Goal: Transaction & Acquisition: Subscribe to service/newsletter

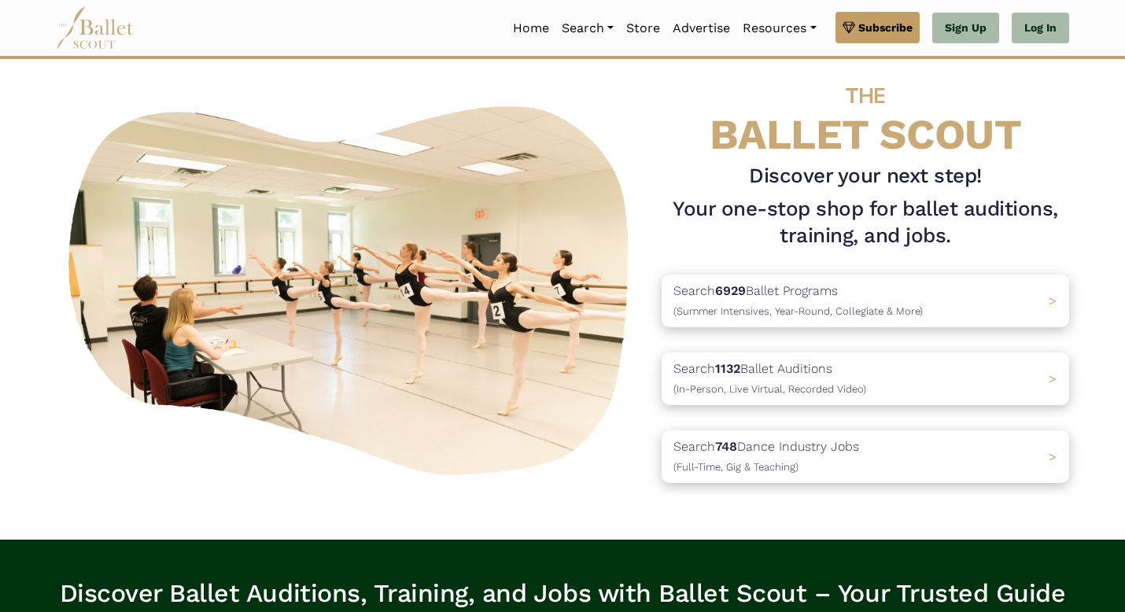
scroll to position [26, 0]
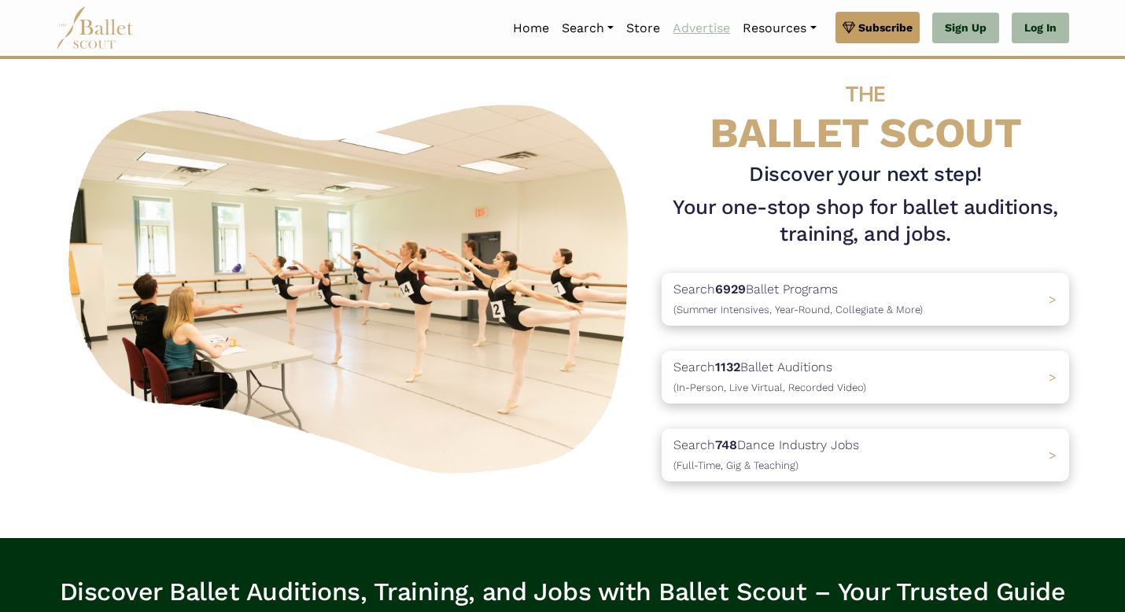
click at [698, 28] on link "Advertise" at bounding box center [701, 28] width 70 height 33
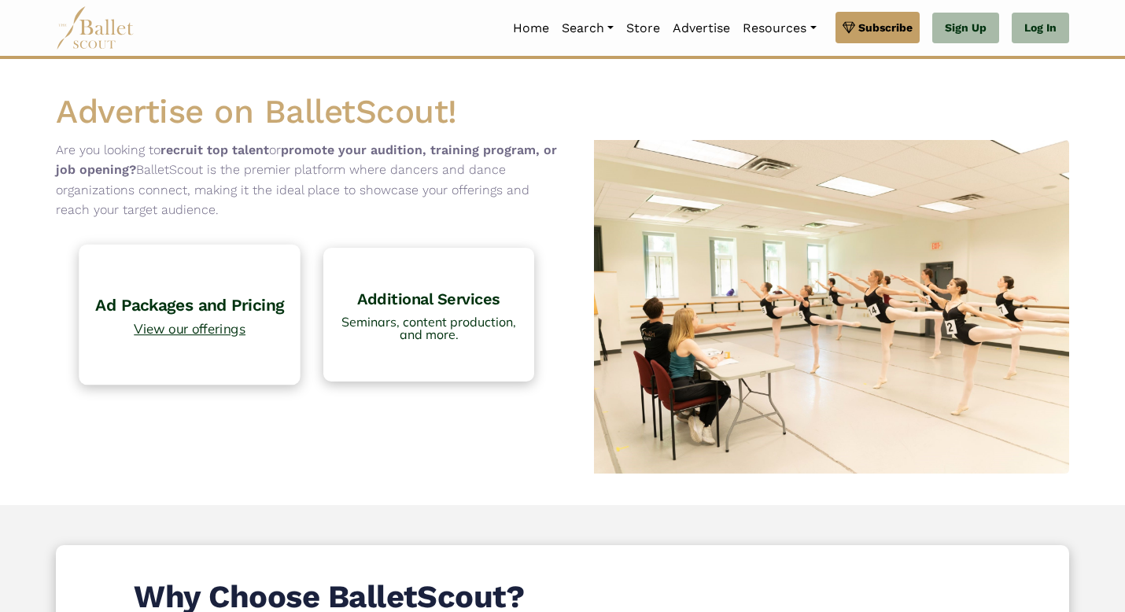
click at [170, 324] on span "View our offerings" at bounding box center [189, 328] width 205 height 13
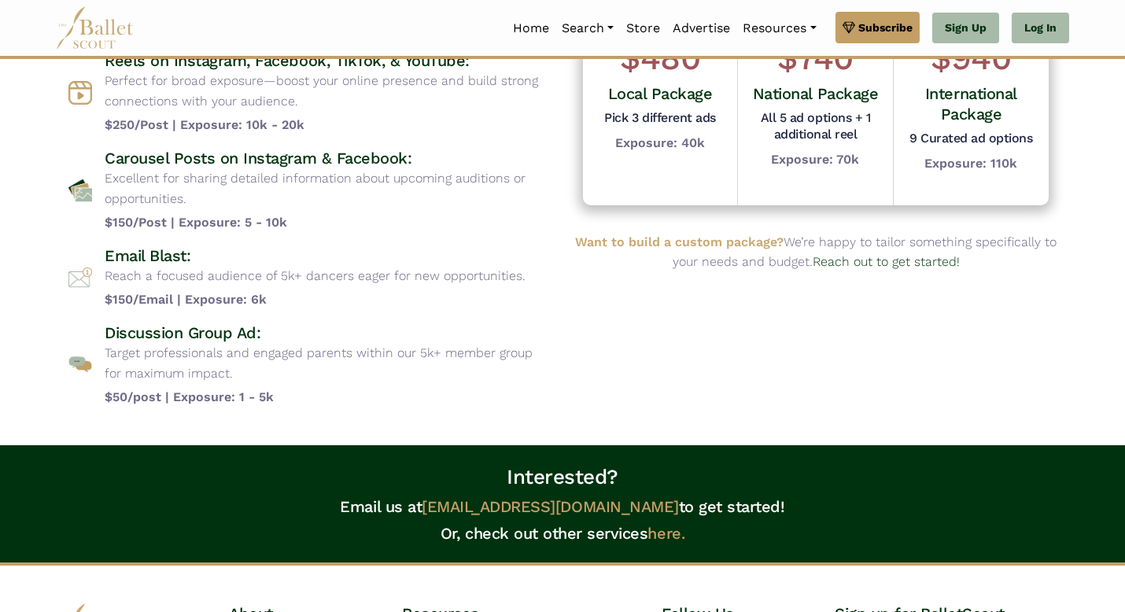
scroll to position [263, 0]
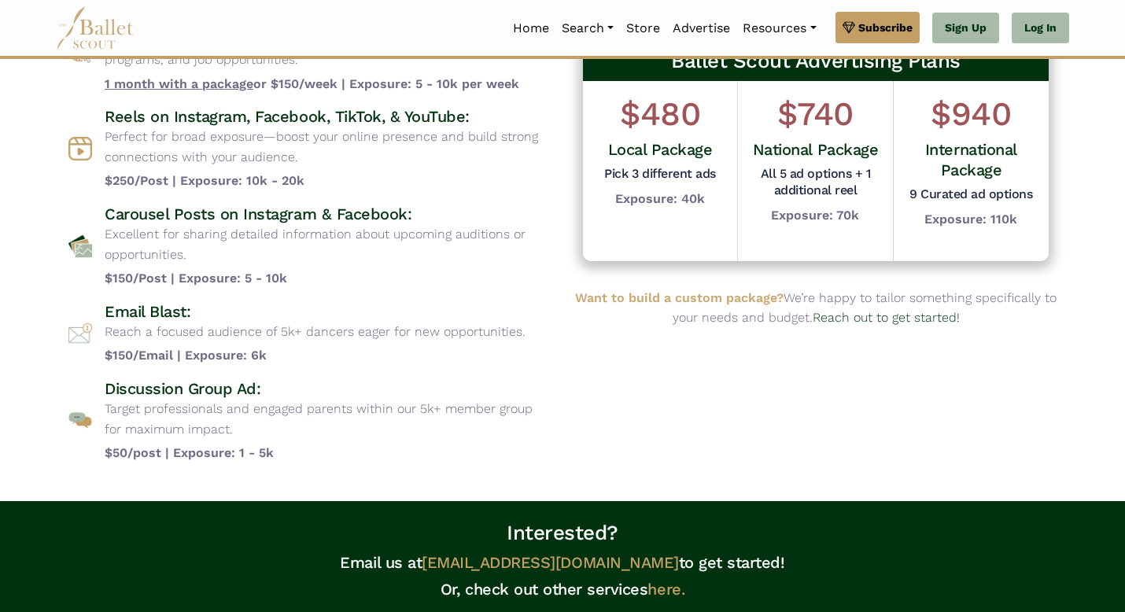
click at [634, 358] on div "Ballet Scout Advertising Plans $480 Local Package Pick 3 different ads Exposure…" at bounding box center [815, 177] width 506 height 595
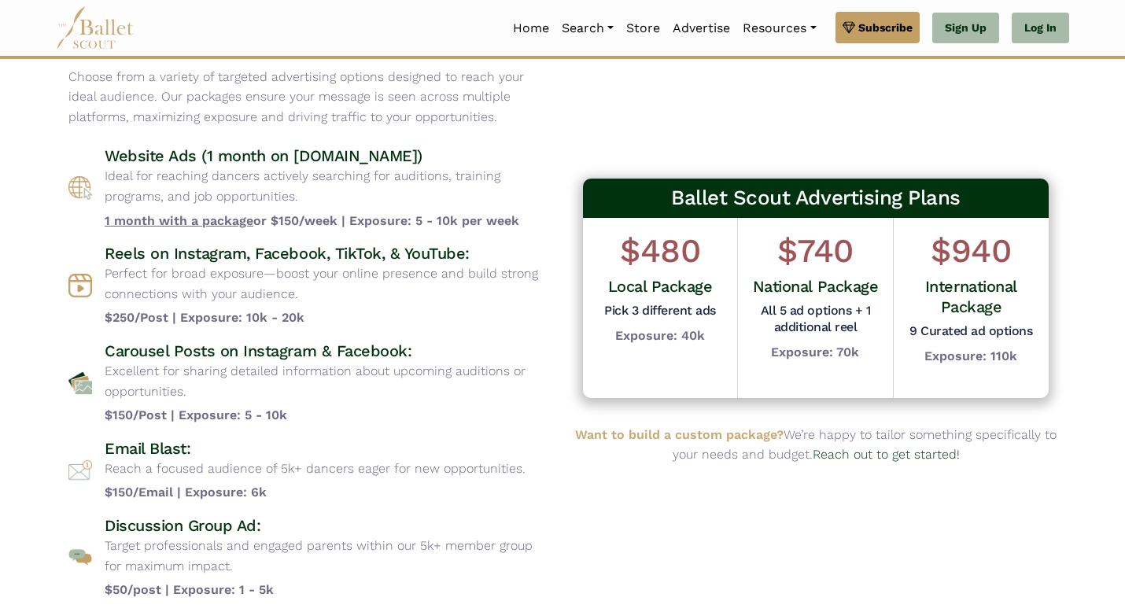
scroll to position [91, 0]
